Goal: Check status

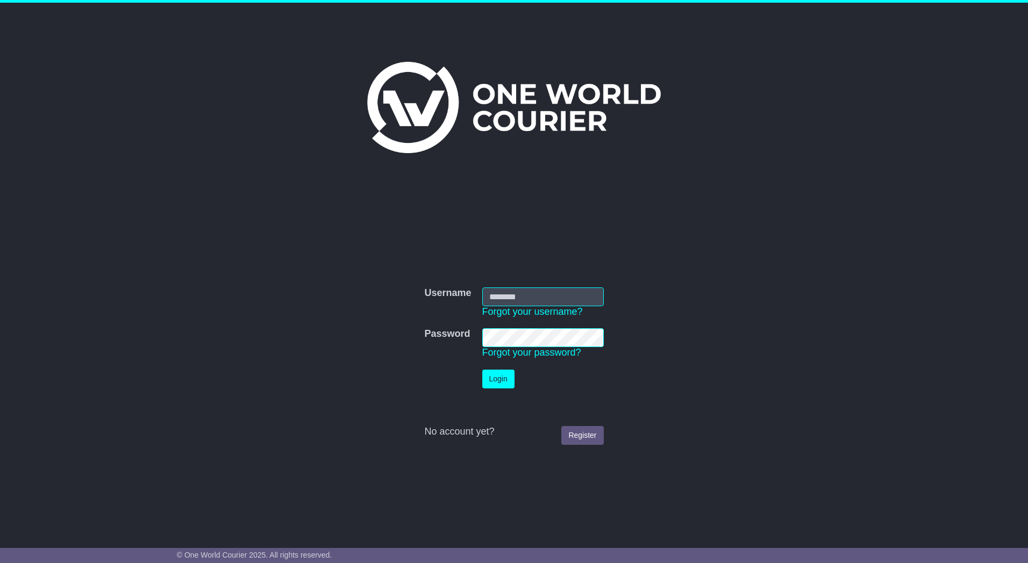
type input "*********"
click at [502, 378] on button "Login" at bounding box center [498, 379] width 32 height 19
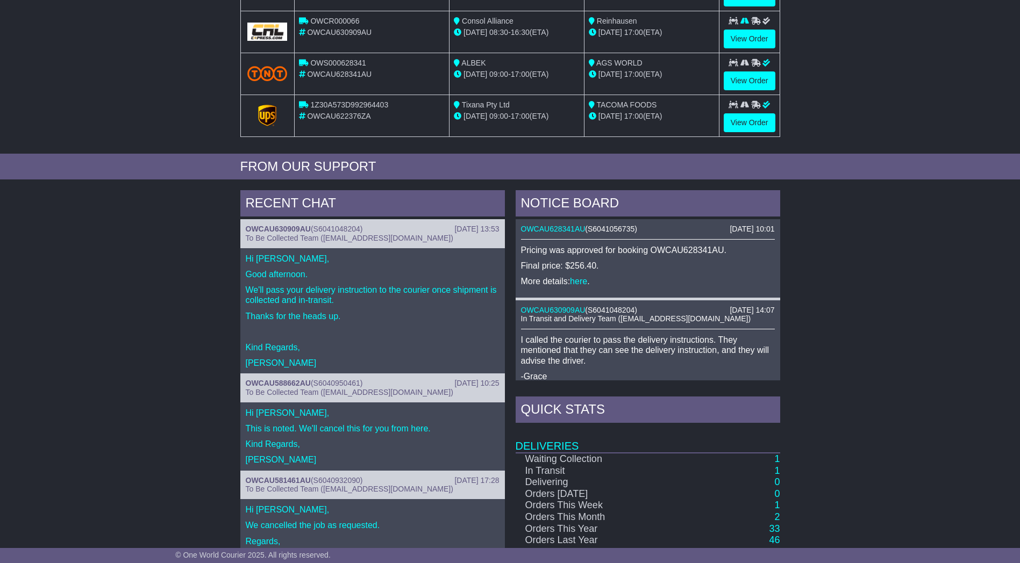
scroll to position [376, 0]
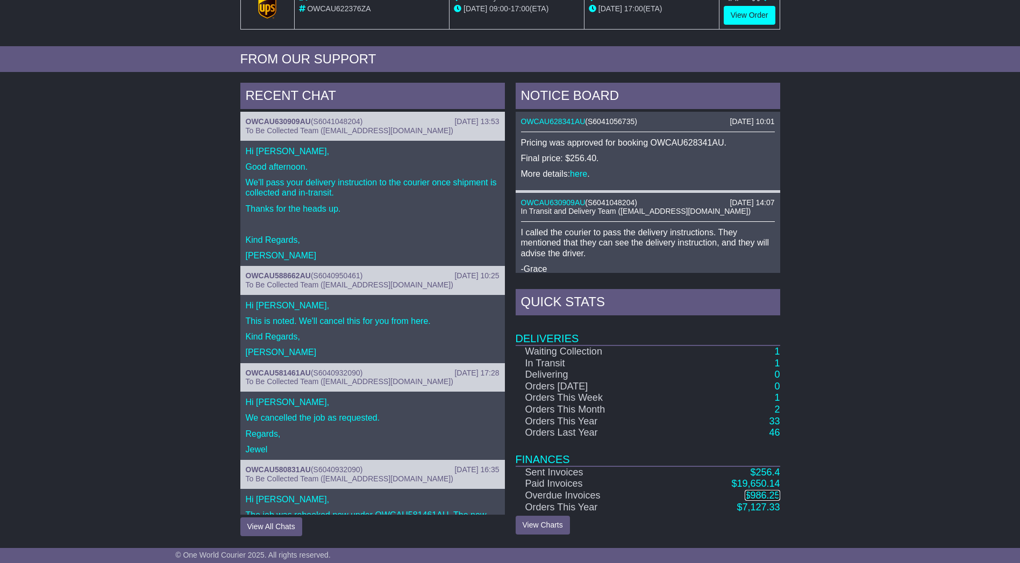
click at [769, 497] on span "986.25" at bounding box center [765, 495] width 30 height 11
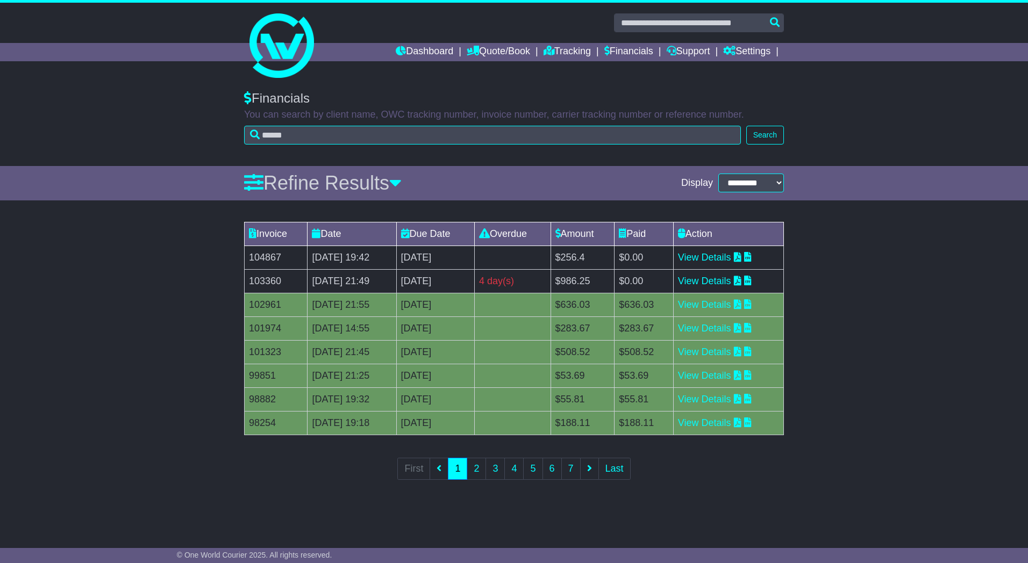
drag, startPoint x: 516, startPoint y: 283, endPoint x: 540, endPoint y: 278, distance: 24.1
click at [540, 278] on div "4 day(s)" at bounding box center [512, 281] width 67 height 15
click at [614, 292] on td "$986.25" at bounding box center [582, 281] width 64 height 24
click at [741, 281] on icon at bounding box center [738, 281] width 8 height 10
